Goal: Task Accomplishment & Management: Manage account settings

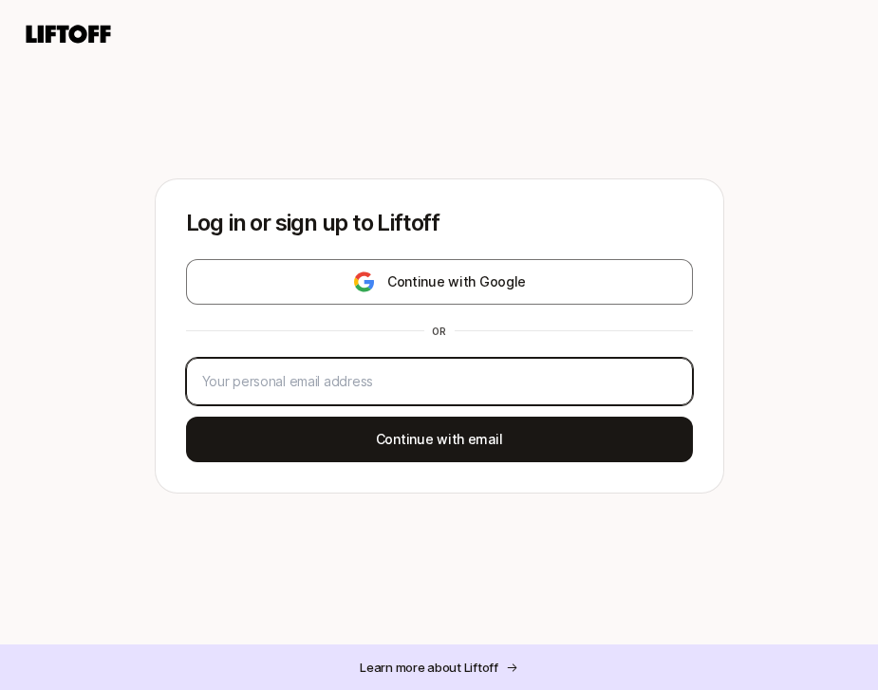
click at [408, 385] on input "email" at bounding box center [439, 381] width 474 height 23
type input "[PERSON_NAME][EMAIL_ADDRESS][DOMAIN_NAME]"
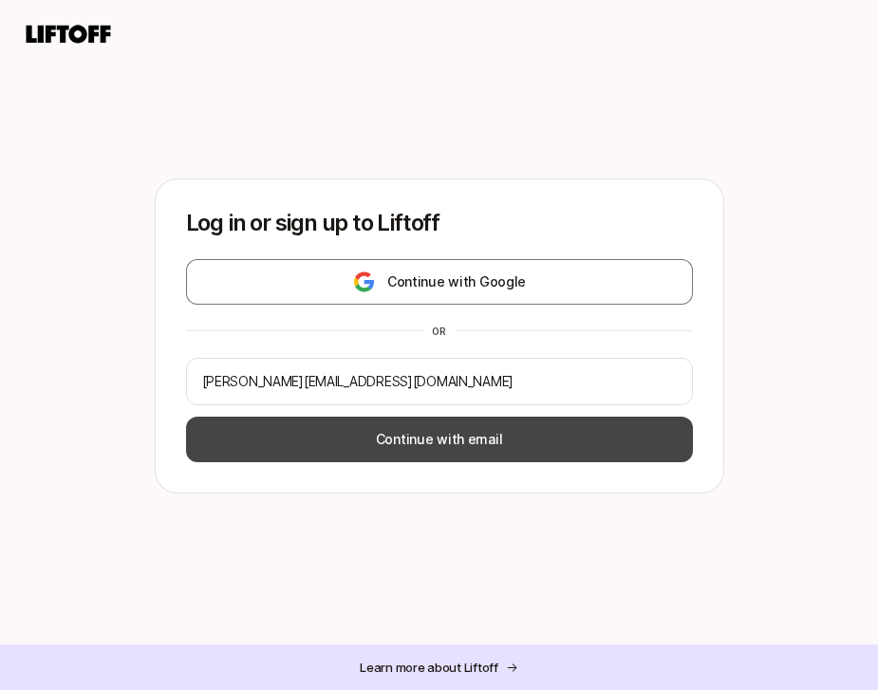
click at [435, 437] on button "Continue with email" at bounding box center [439, 439] width 507 height 46
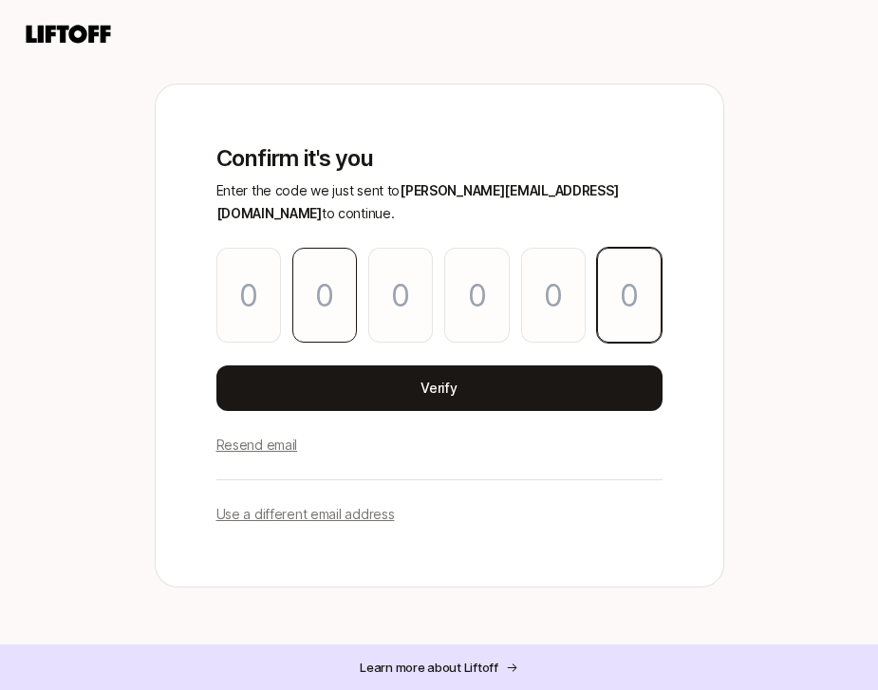
paste input "7"
type input "4"
type input "6"
type input "8"
type input "4"
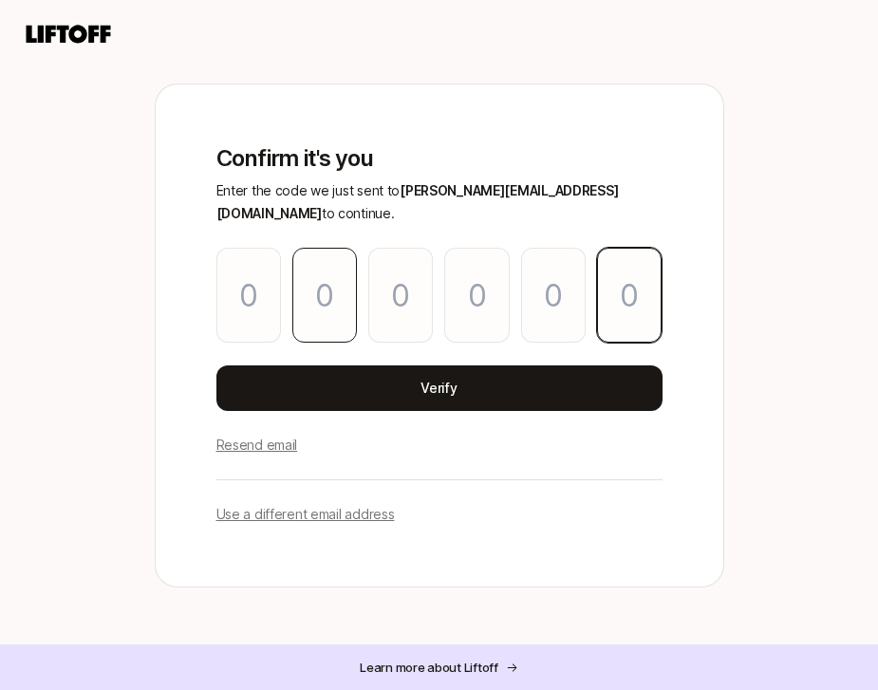
type input "8"
type input "7"
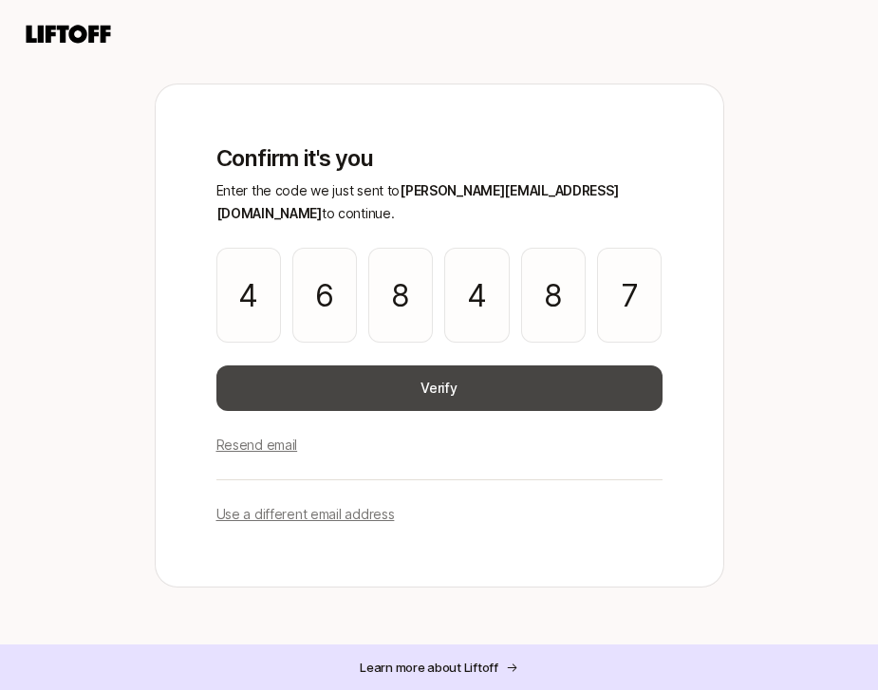
click at [481, 375] on button "Verify" at bounding box center [439, 388] width 446 height 46
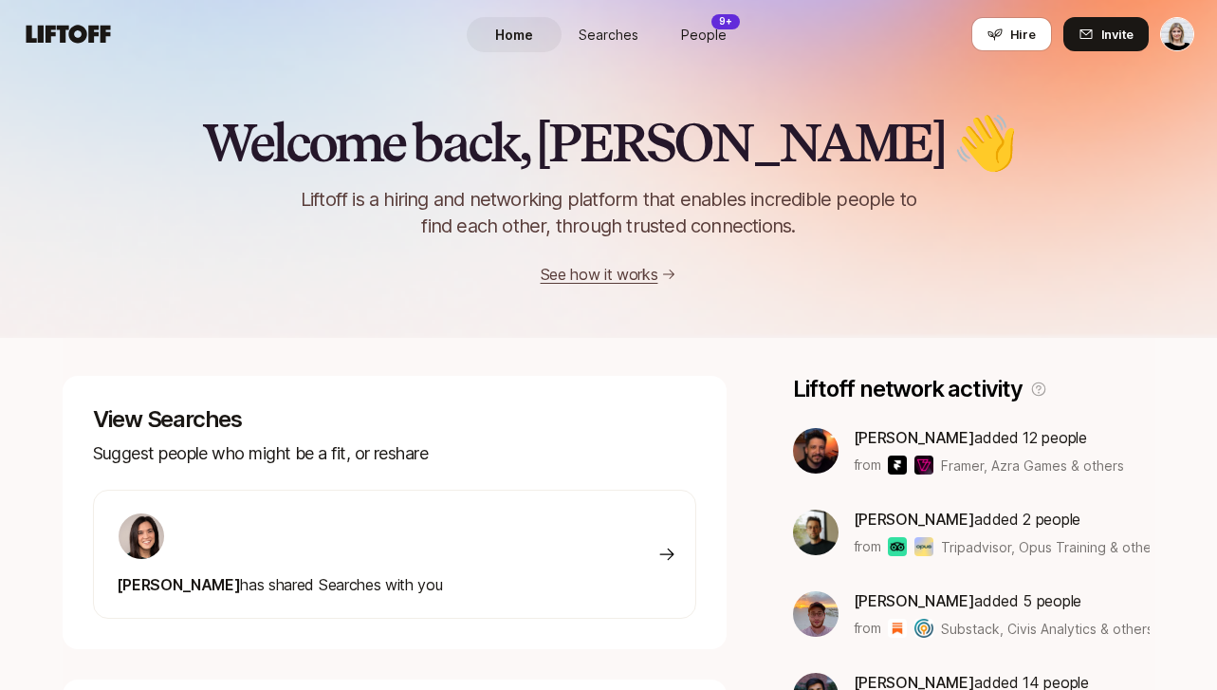
click at [877, 38] on html "Home Searches People 9+ Hire Home Searches People 9+ Hire Hire Invite Welcome b…" at bounding box center [608, 345] width 1217 height 690
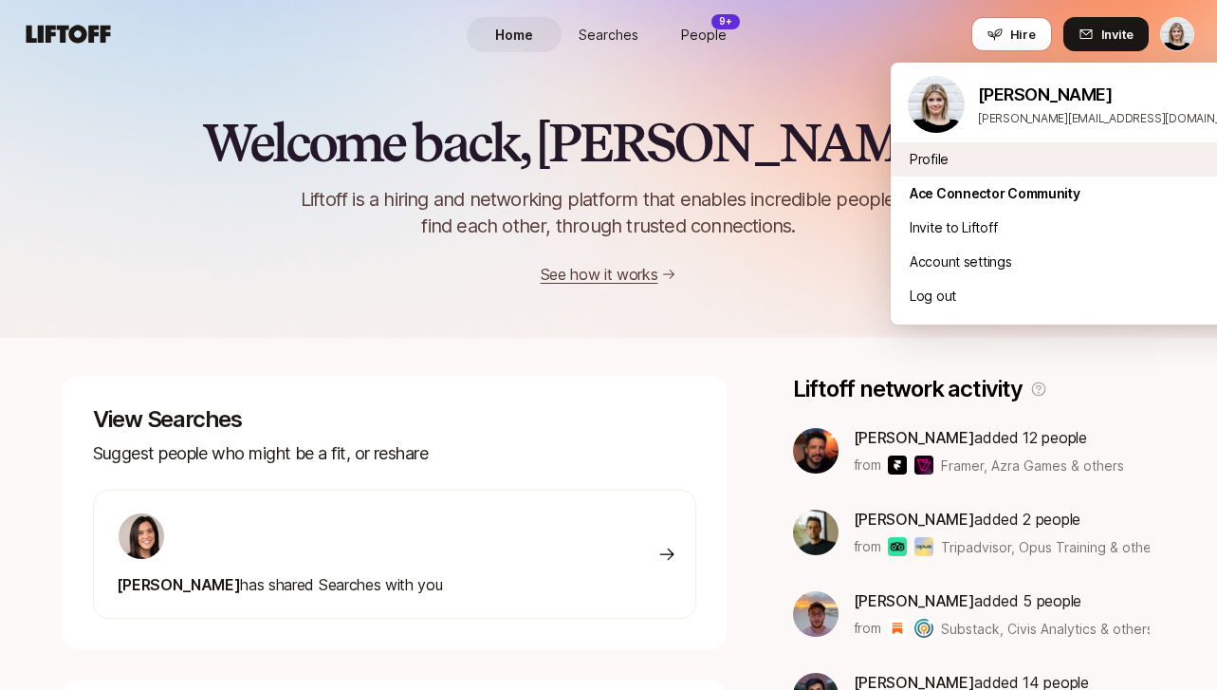
click at [877, 167] on div "Profile" at bounding box center [1080, 159] width 379 height 34
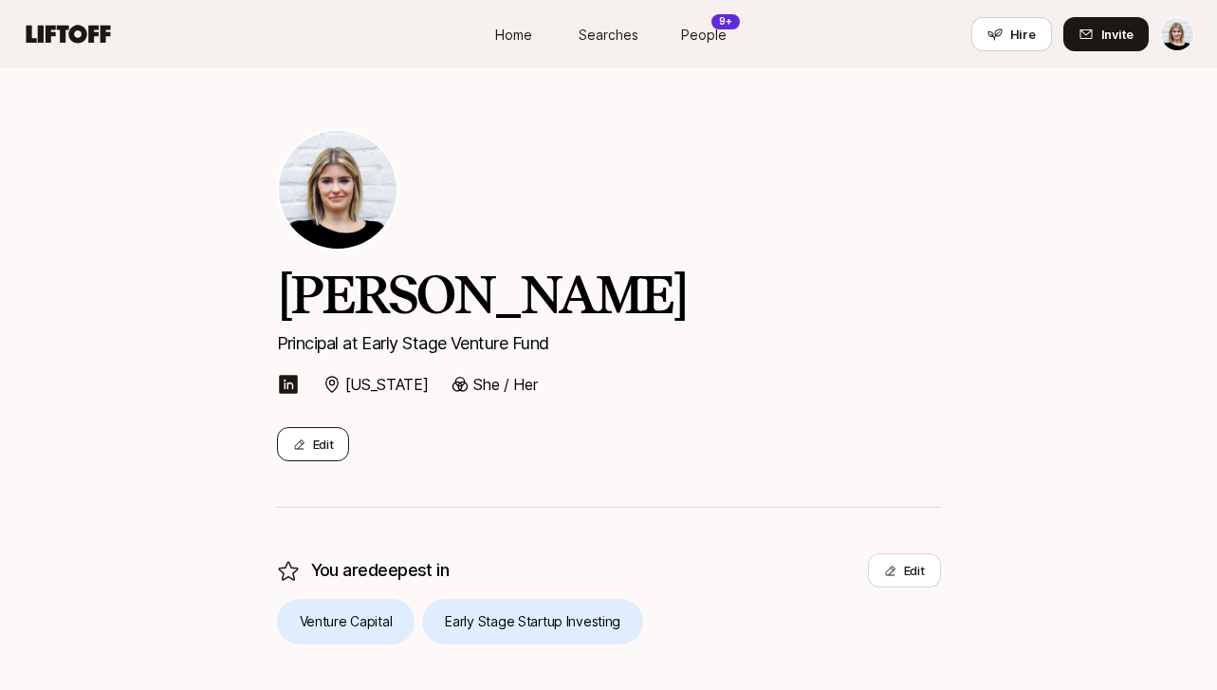
click at [315, 440] on button "Edit" at bounding box center [313, 444] width 73 height 34
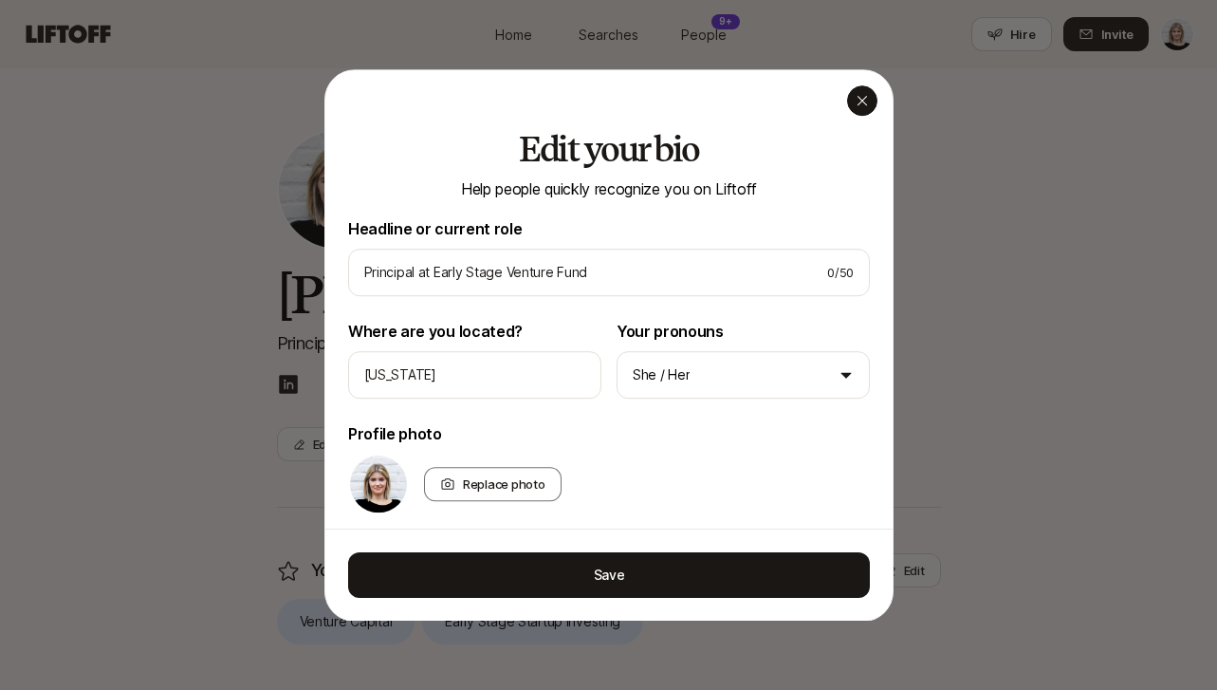
click at [862, 106] on icon "button" at bounding box center [862, 100] width 15 height 15
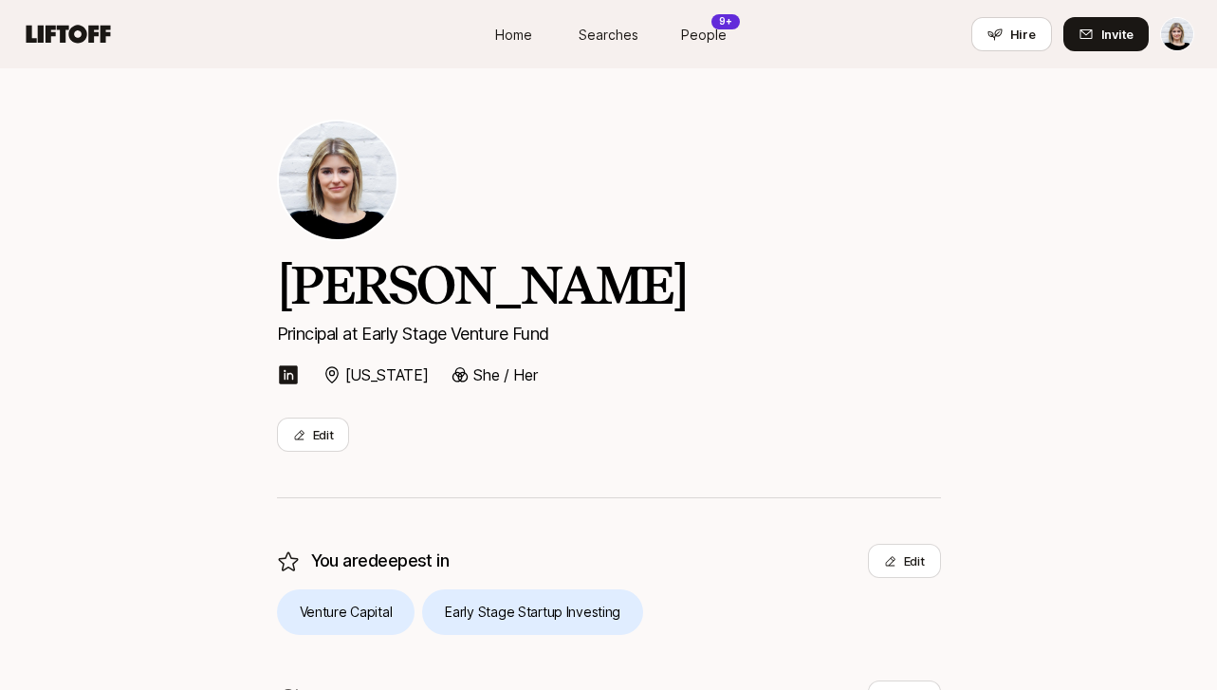
scroll to position [11, 0]
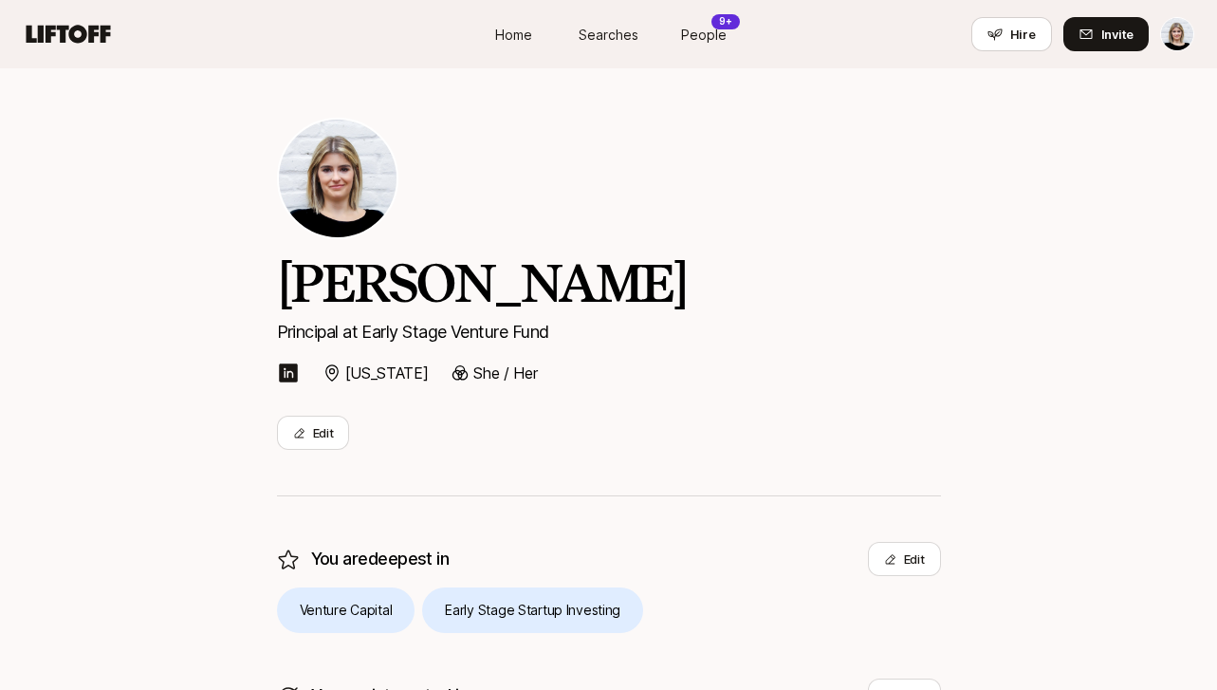
click at [877, 33] on html "Home Searches People 9+ Hire Home Searches People 9+ Hire Hire Invite [PERSON_N…" at bounding box center [608, 334] width 1217 height 690
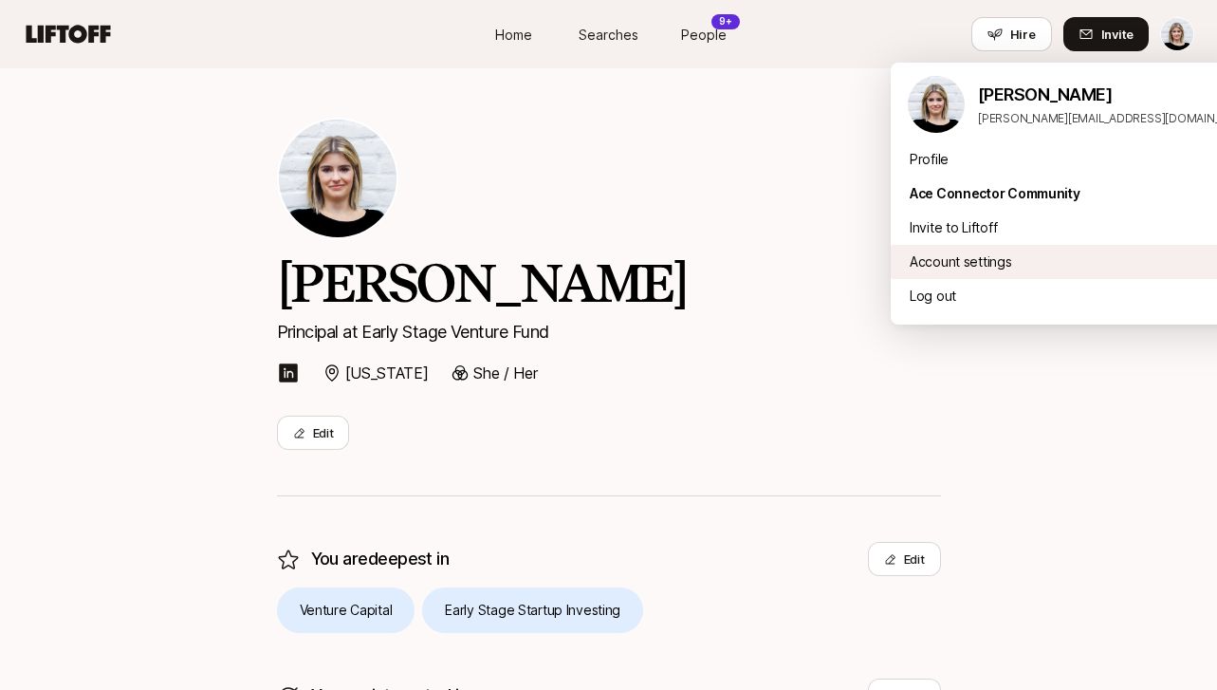
click at [877, 256] on div "Account settings" at bounding box center [1080, 262] width 379 height 34
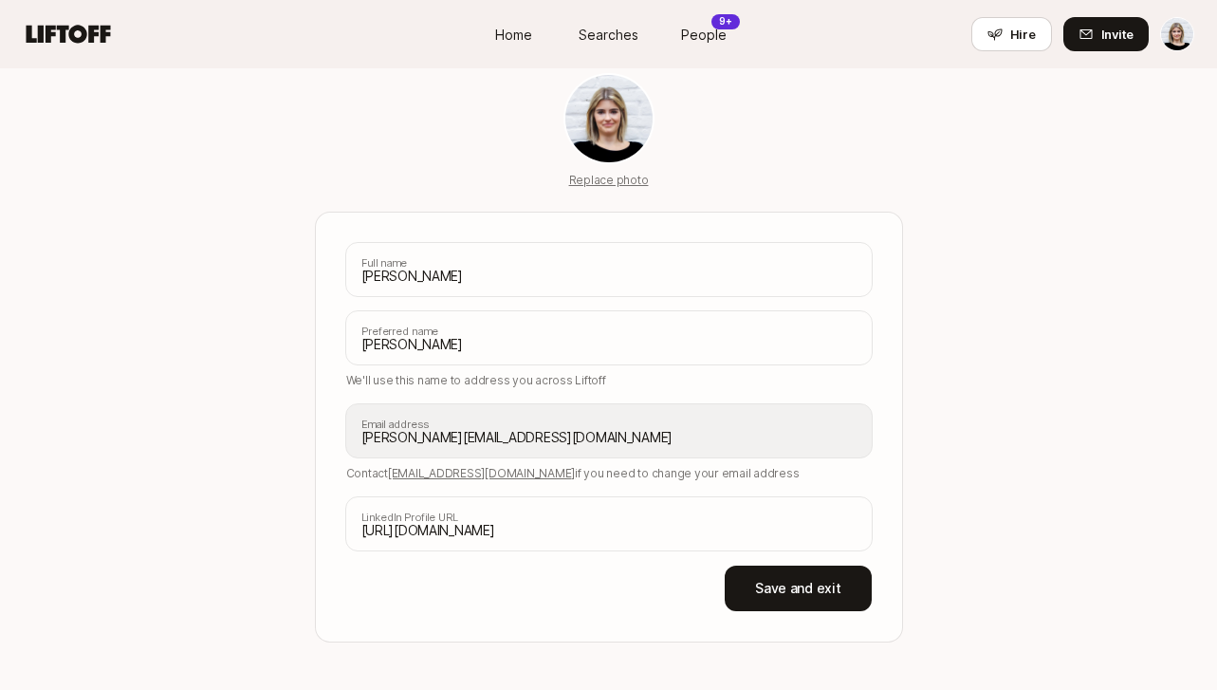
scroll to position [147, 0]
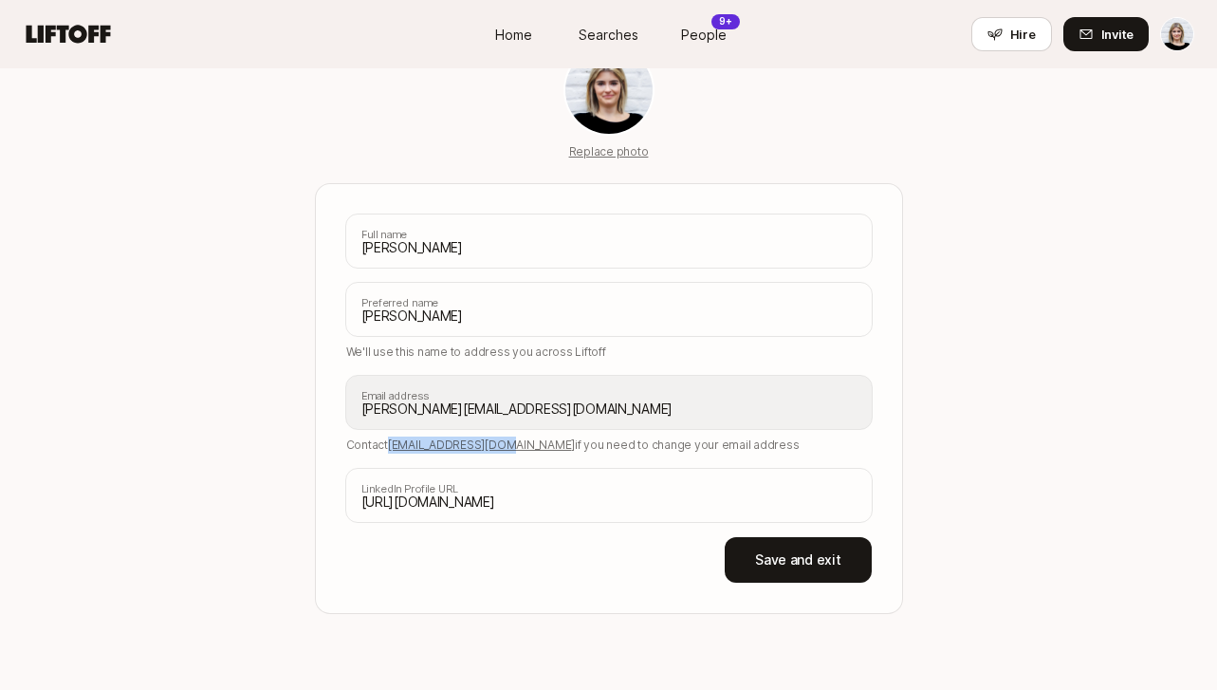
drag, startPoint x: 488, startPoint y: 449, endPoint x: 389, endPoint y: 448, distance: 98.7
click at [389, 448] on p "Contact [EMAIL_ADDRESS][DOMAIN_NAME] if you need to change your email address" at bounding box center [609, 444] width 526 height 17
copy span "[EMAIL_ADDRESS][DOMAIN_NAME]"
